Goal: Transaction & Acquisition: Purchase product/service

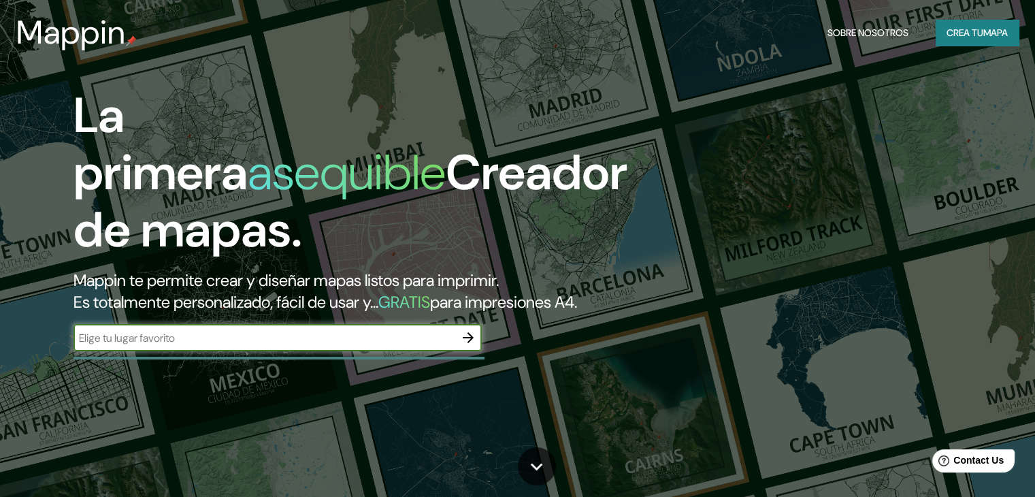
click at [280, 346] on input "text" at bounding box center [264, 338] width 381 height 16
type input "parque mapuhe, [GEOGRAPHIC_DATA]"
click at [472, 346] on icon "button" at bounding box center [468, 337] width 16 height 16
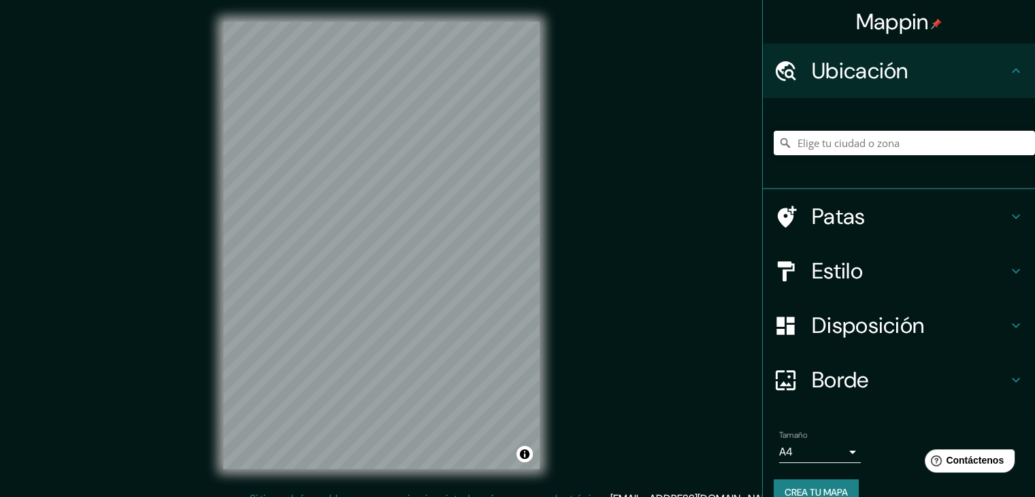
click at [854, 143] on input "Elige tu ciudad o zona" at bounding box center [904, 143] width 261 height 25
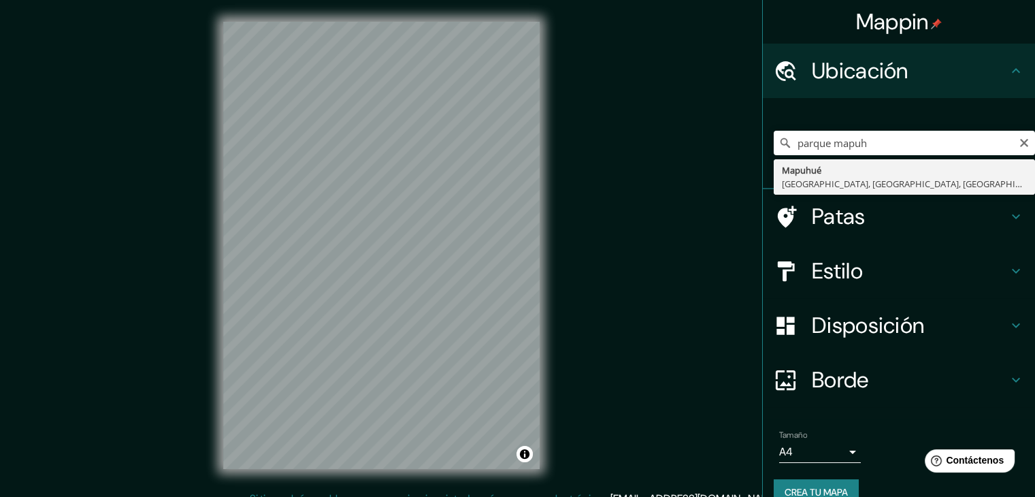
type input "Mapuhué, [GEOGRAPHIC_DATA], [GEOGRAPHIC_DATA], [GEOGRAPHIC_DATA]"
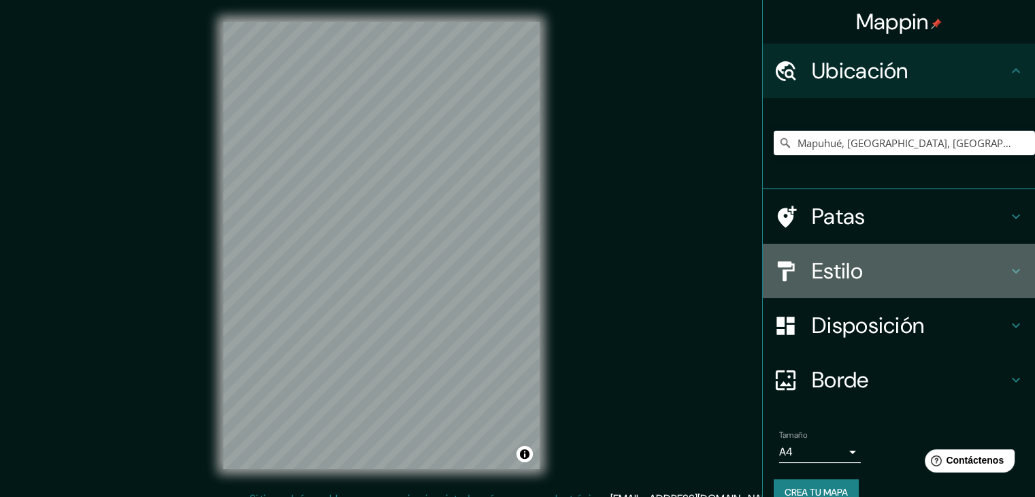
click at [836, 265] on font "Estilo" at bounding box center [837, 271] width 51 height 29
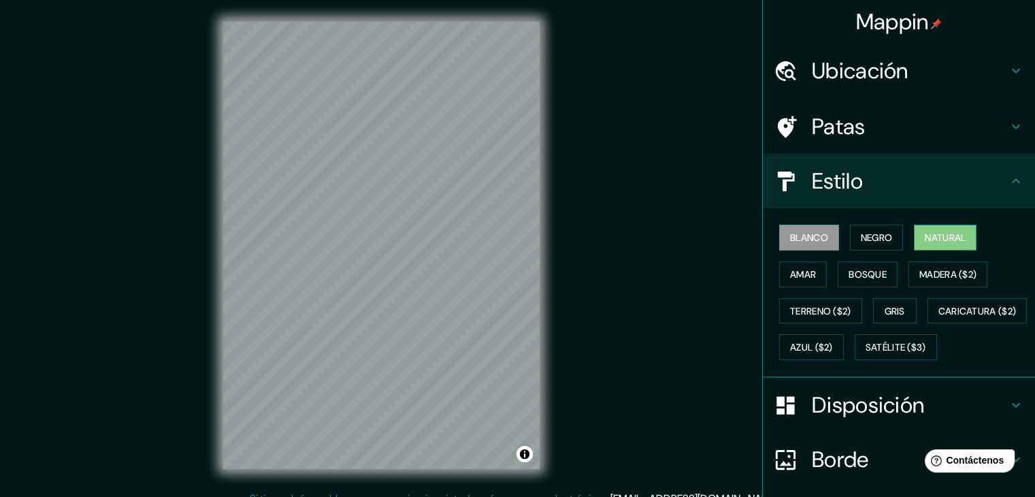
click at [954, 238] on font "Natural" at bounding box center [945, 237] width 41 height 12
click at [872, 268] on font "Bosque" at bounding box center [868, 274] width 38 height 12
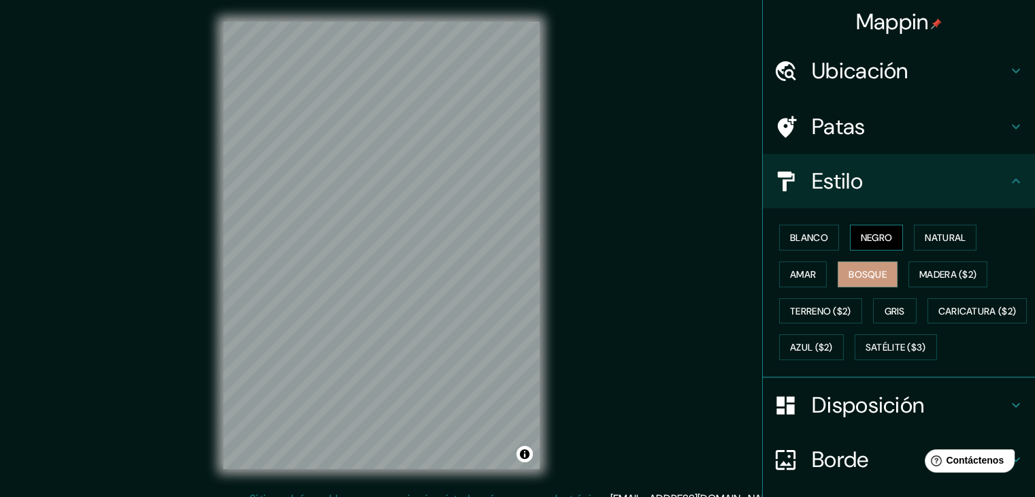
click at [885, 238] on button "Negro" at bounding box center [877, 238] width 54 height 26
click at [801, 280] on font "Amar" at bounding box center [803, 274] width 26 height 18
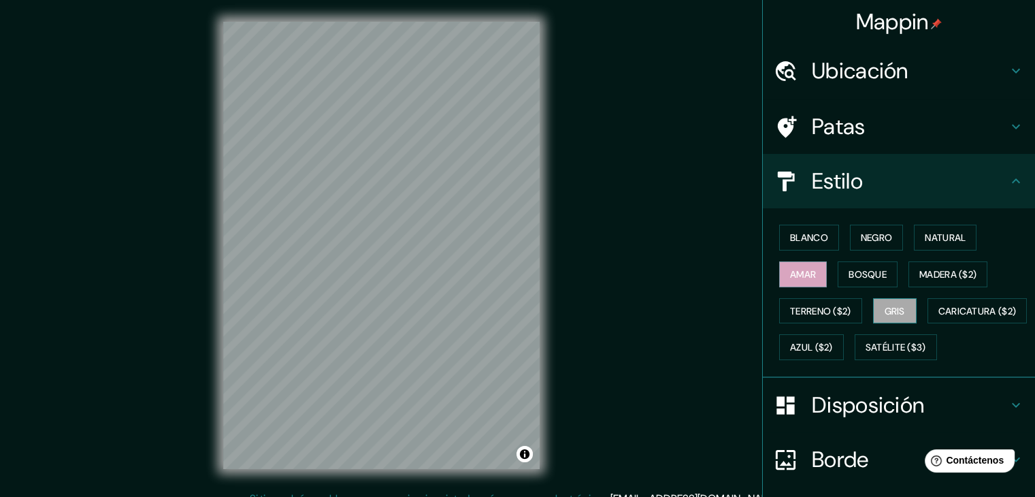
click at [900, 311] on button "Gris" at bounding box center [895, 311] width 44 height 26
click at [927, 234] on font "Natural" at bounding box center [945, 237] width 41 height 12
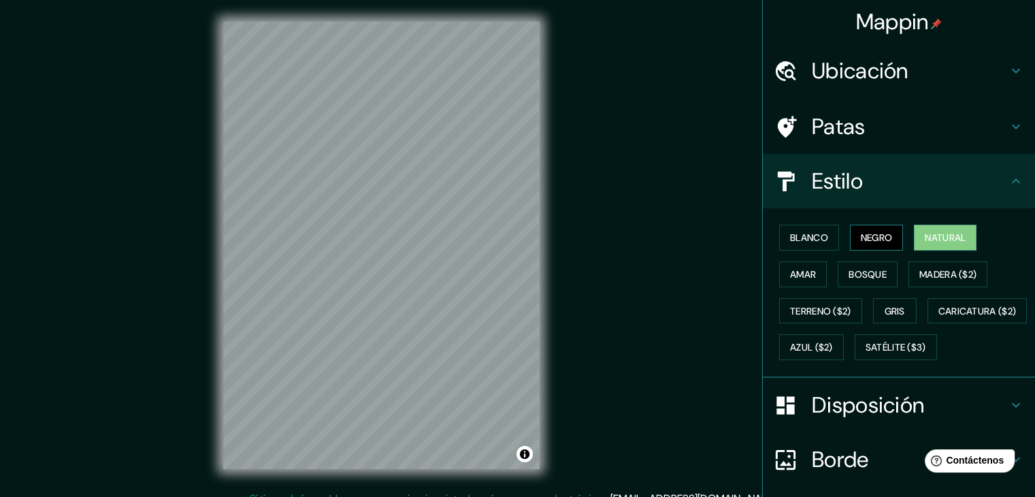
click at [886, 242] on button "Negro" at bounding box center [877, 238] width 54 height 26
click at [809, 240] on font "Blanco" at bounding box center [809, 237] width 38 height 12
click at [914, 233] on button "Natural" at bounding box center [945, 238] width 63 height 26
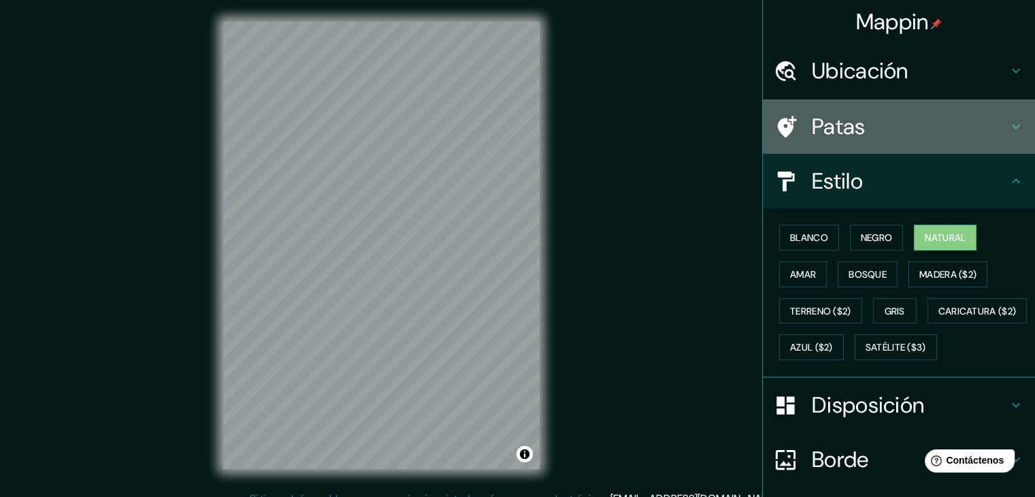
click at [902, 135] on h4 "Patas" at bounding box center [910, 126] width 196 height 27
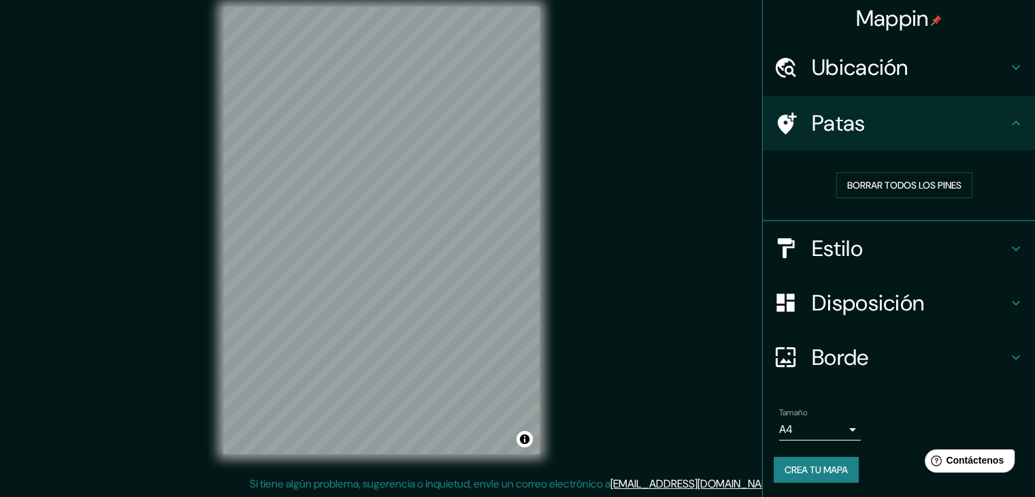
scroll to position [16, 0]
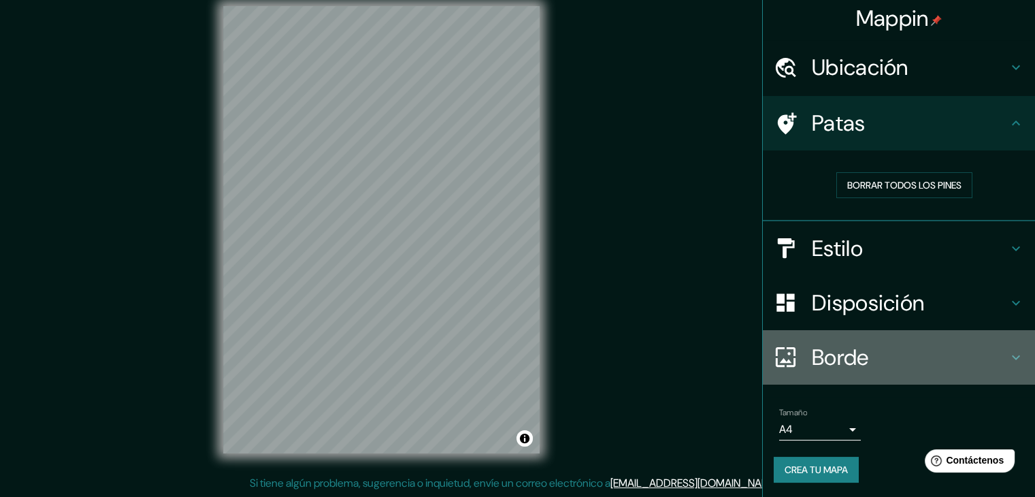
click at [858, 356] on font "Borde" at bounding box center [840, 357] width 57 height 29
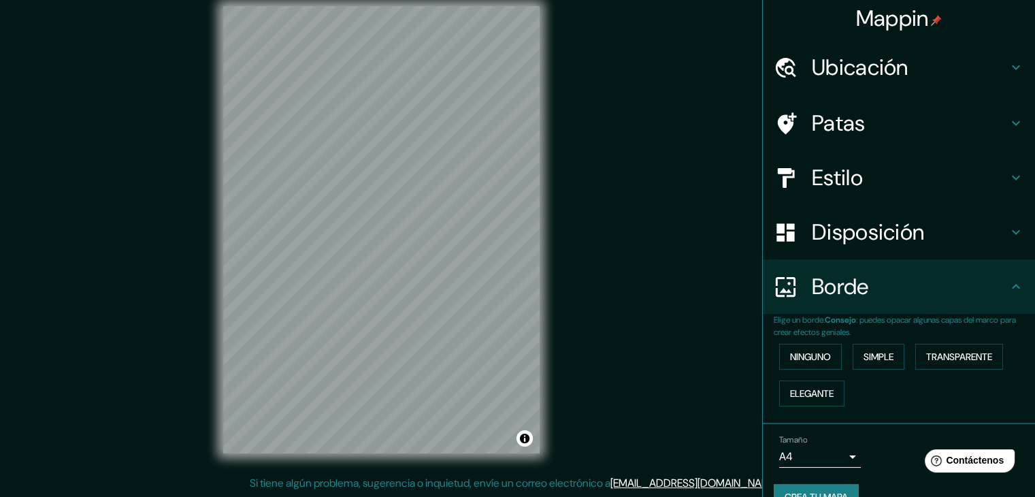
drag, startPoint x: 830, startPoint y: 400, endPoint x: 843, endPoint y: 376, distance: 26.2
click at [828, 398] on button "Elegante" at bounding box center [811, 394] width 65 height 26
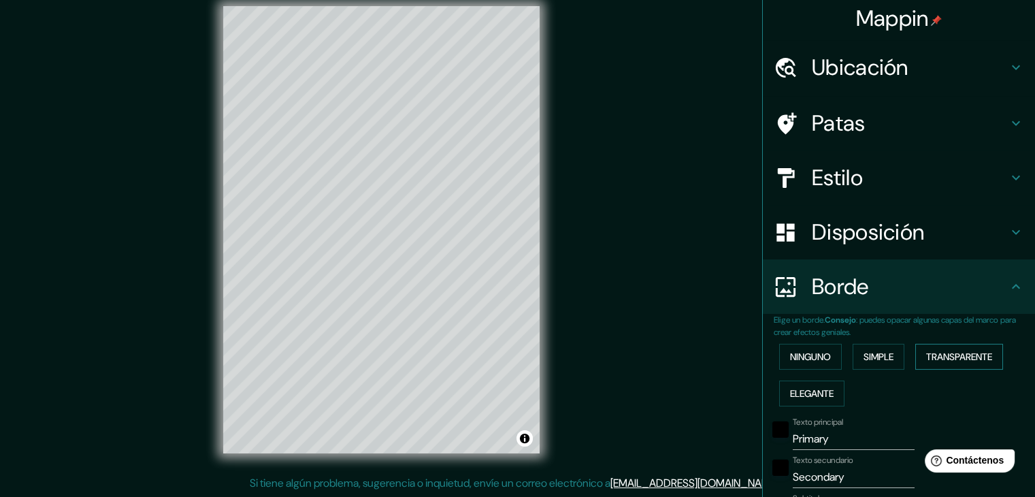
click at [940, 353] on font "Transparente" at bounding box center [959, 357] width 66 height 12
click at [880, 348] on font "Simple" at bounding box center [879, 357] width 30 height 18
drag, startPoint x: 786, startPoint y: 347, endPoint x: 792, endPoint y: 350, distance: 7.3
click at [790, 350] on font "Ninguno" at bounding box center [810, 357] width 41 height 18
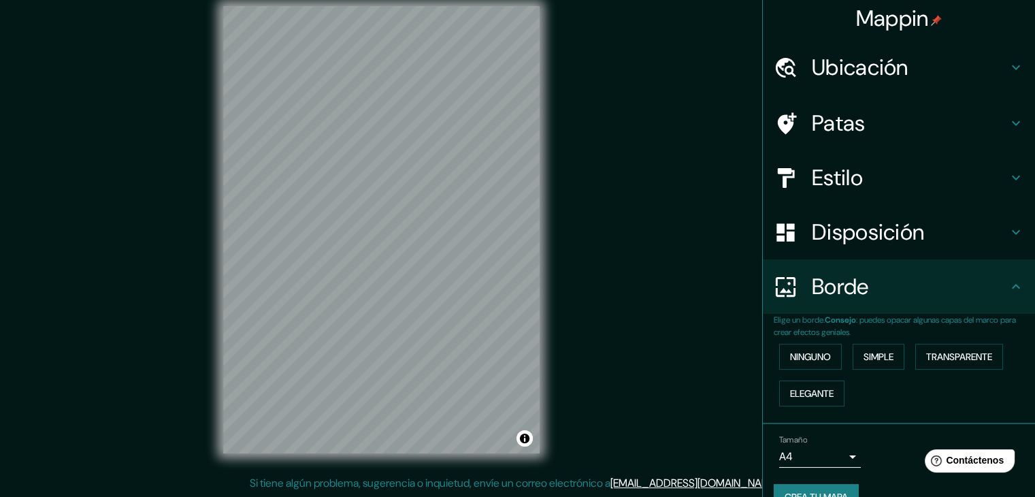
click at [894, 230] on font "Disposición" at bounding box center [868, 232] width 112 height 29
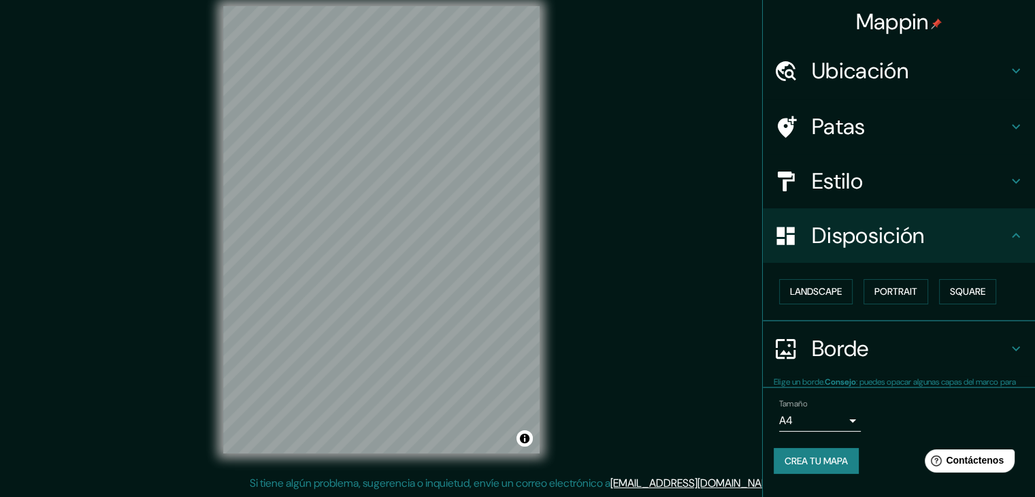
scroll to position [0, 0]
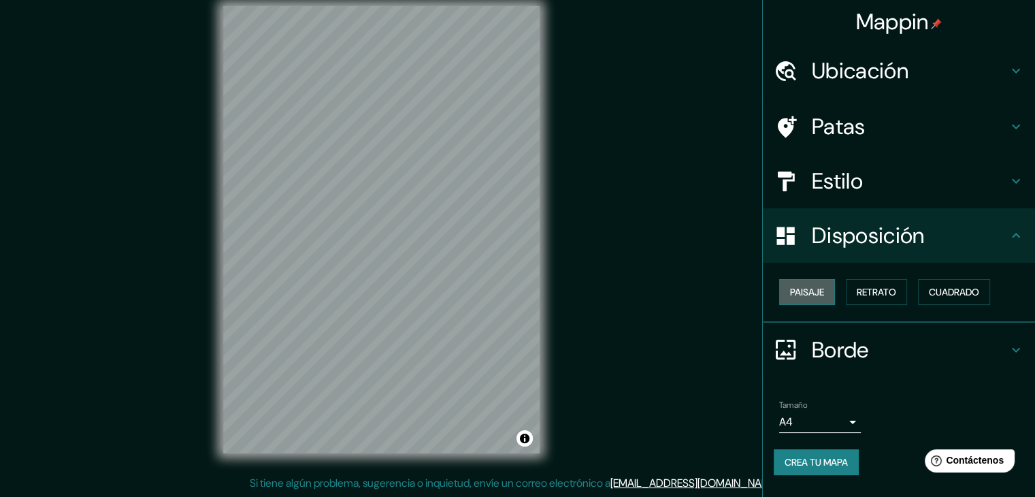
click at [803, 292] on font "Paisaje" at bounding box center [807, 292] width 34 height 12
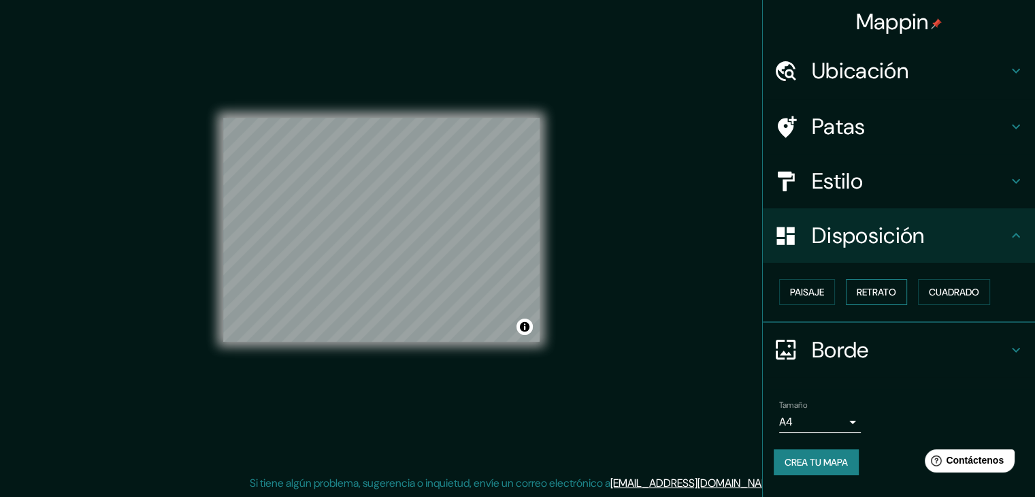
drag, startPoint x: 867, startPoint y: 287, endPoint x: 868, endPoint y: 296, distance: 9.0
click at [867, 288] on font "Retrato" at bounding box center [876, 292] width 39 height 12
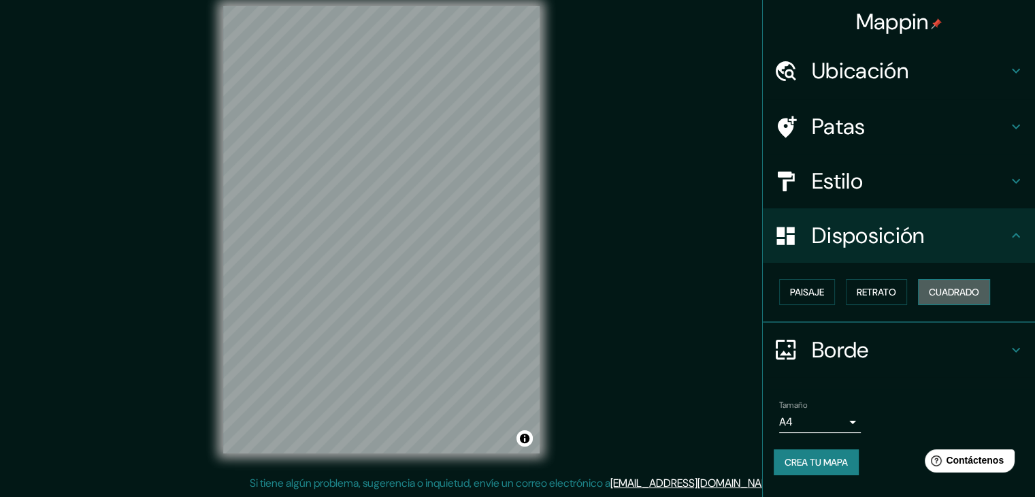
click at [948, 283] on font "Cuadrado" at bounding box center [954, 292] width 50 height 18
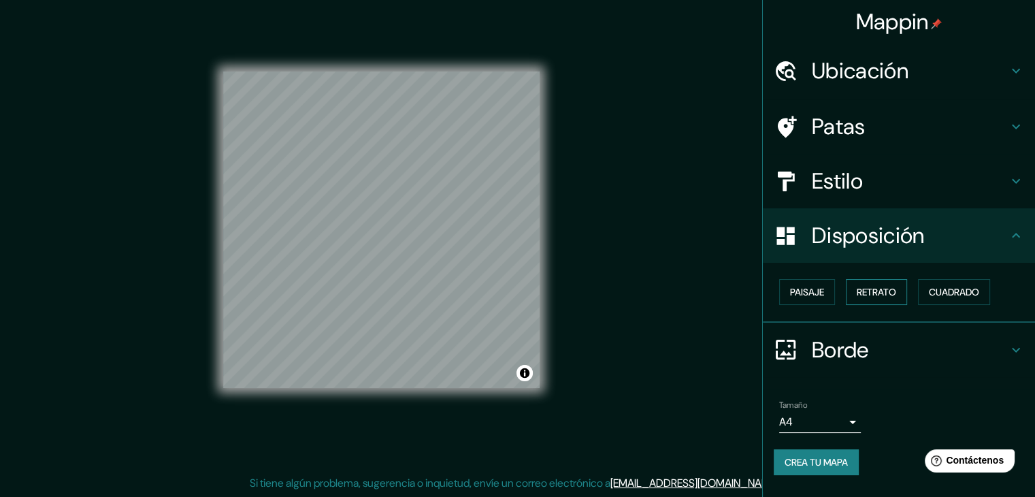
drag, startPoint x: 823, startPoint y: 295, endPoint x: 875, endPoint y: 287, distance: 52.5
click at [823, 296] on font "Paisaje" at bounding box center [807, 292] width 34 height 12
